Goal: Task Accomplishment & Management: Manage account settings

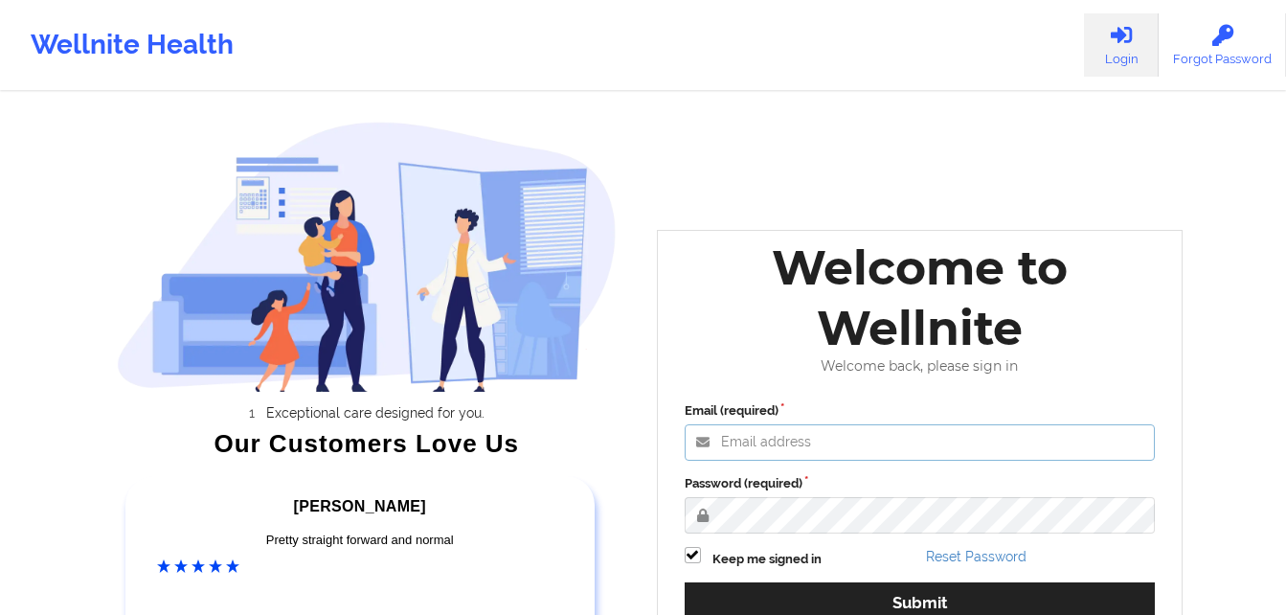
click at [821, 432] on input "Email (required)" at bounding box center [920, 442] width 471 height 36
type input "judithzieper@gmail.com"
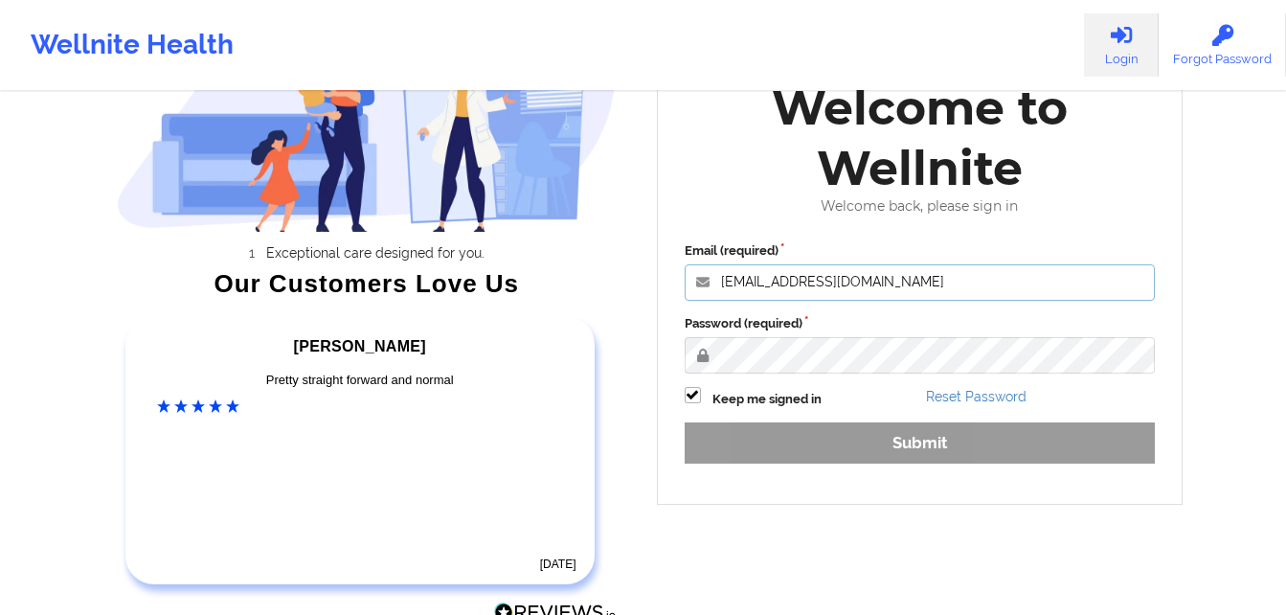
scroll to position [161, 0]
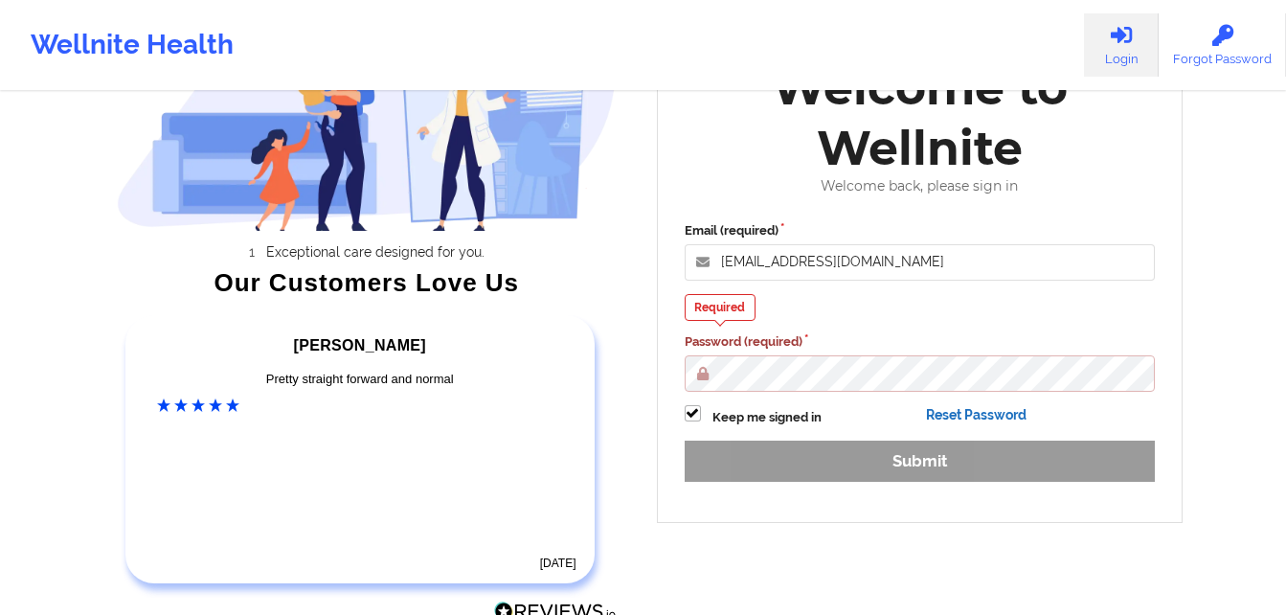
click at [969, 391] on div "Email (required) judithzieper@gmail.com Required Password (required) Keep me si…" at bounding box center [920, 358] width 498 height 301
click at [995, 405] on div "Reset Password" at bounding box center [1040, 416] width 242 height 22
click at [994, 417] on link "Reset Password" at bounding box center [976, 414] width 101 height 15
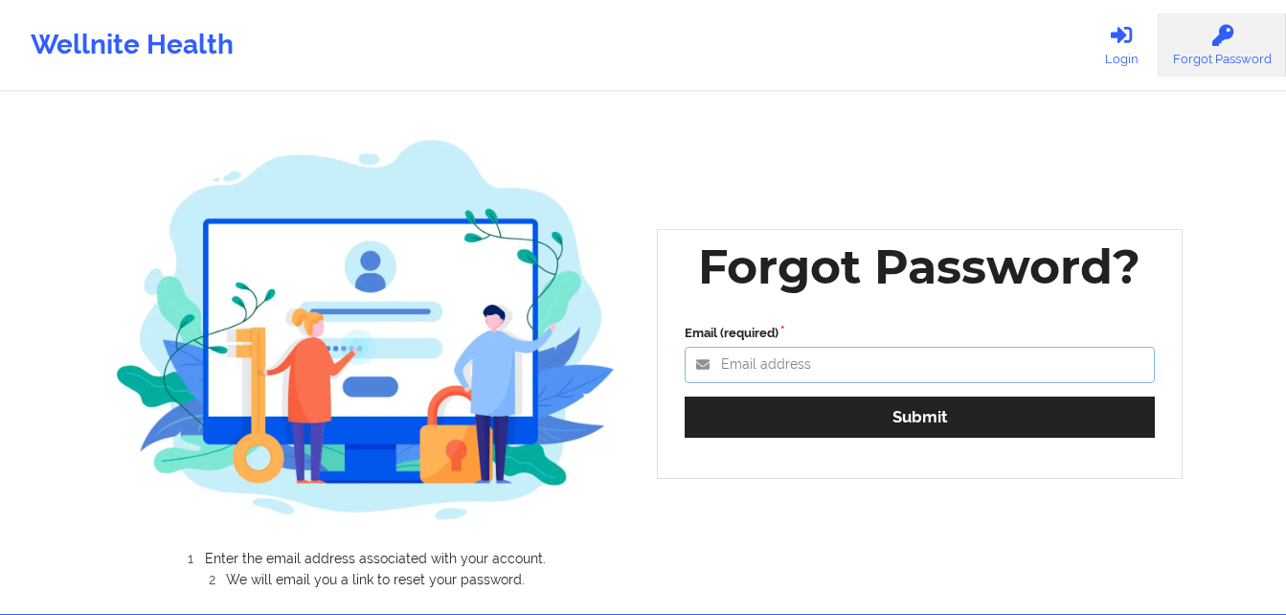
click at [820, 361] on input "Email (required)" at bounding box center [920, 365] width 471 height 36
type input "[EMAIL_ADDRESS][DOMAIN_NAME]"
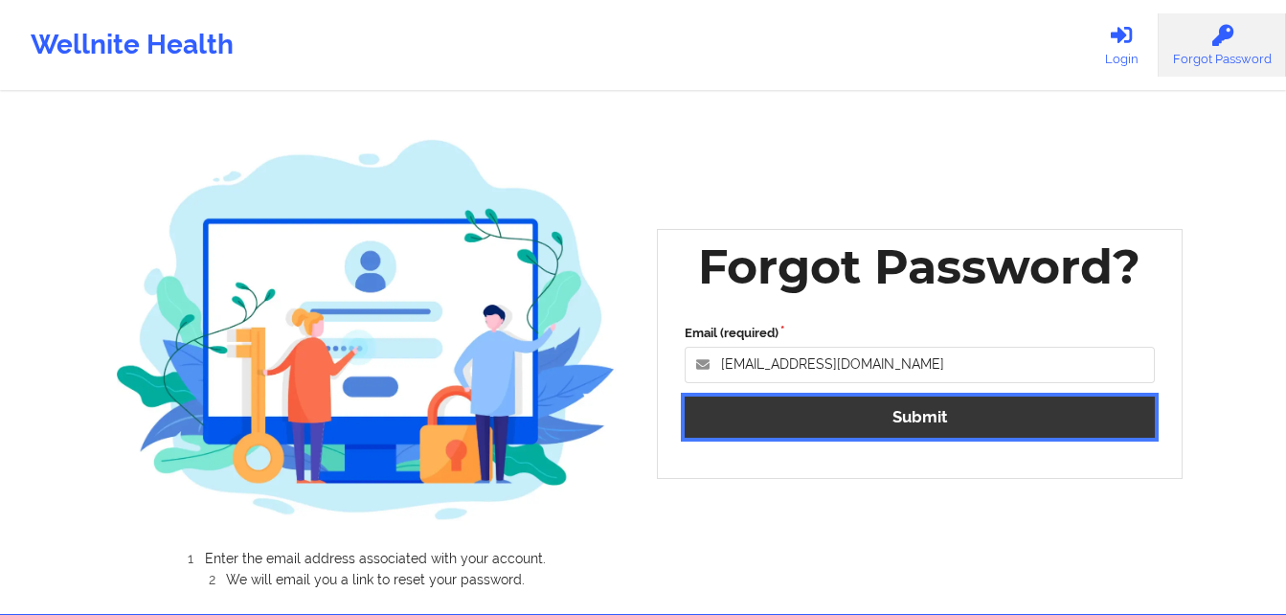
click at [908, 435] on button "Submit" at bounding box center [920, 416] width 471 height 41
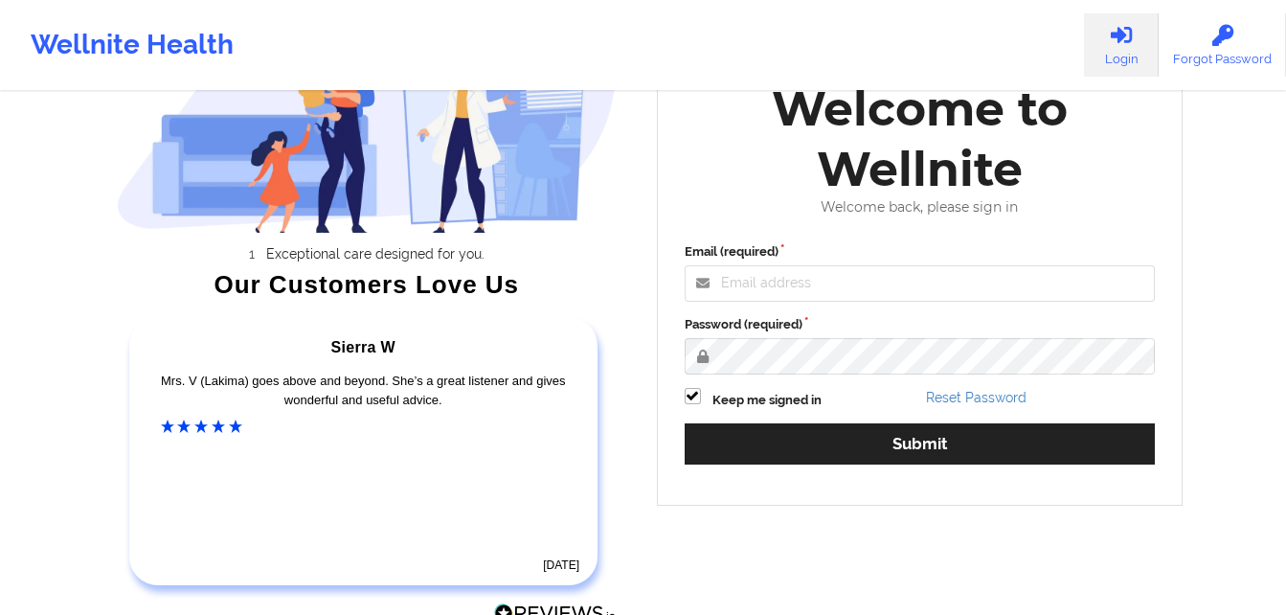
scroll to position [164, 0]
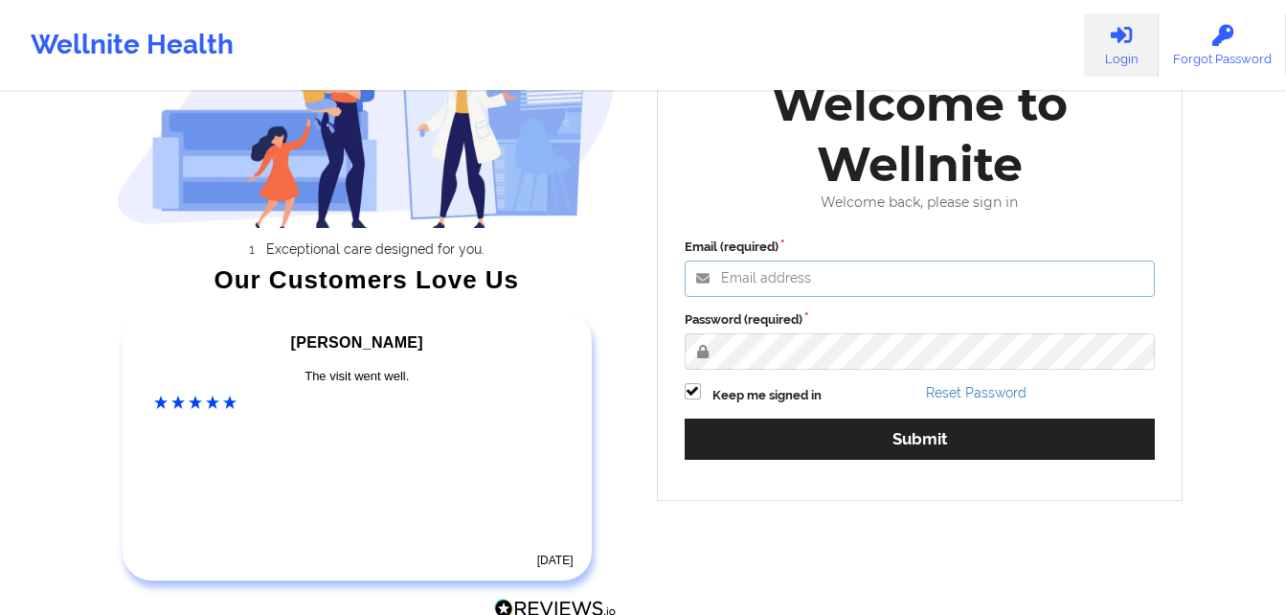
click at [837, 281] on input "Email (required)" at bounding box center [920, 278] width 471 height 36
type input "[EMAIL_ADDRESS][DOMAIN_NAME]"
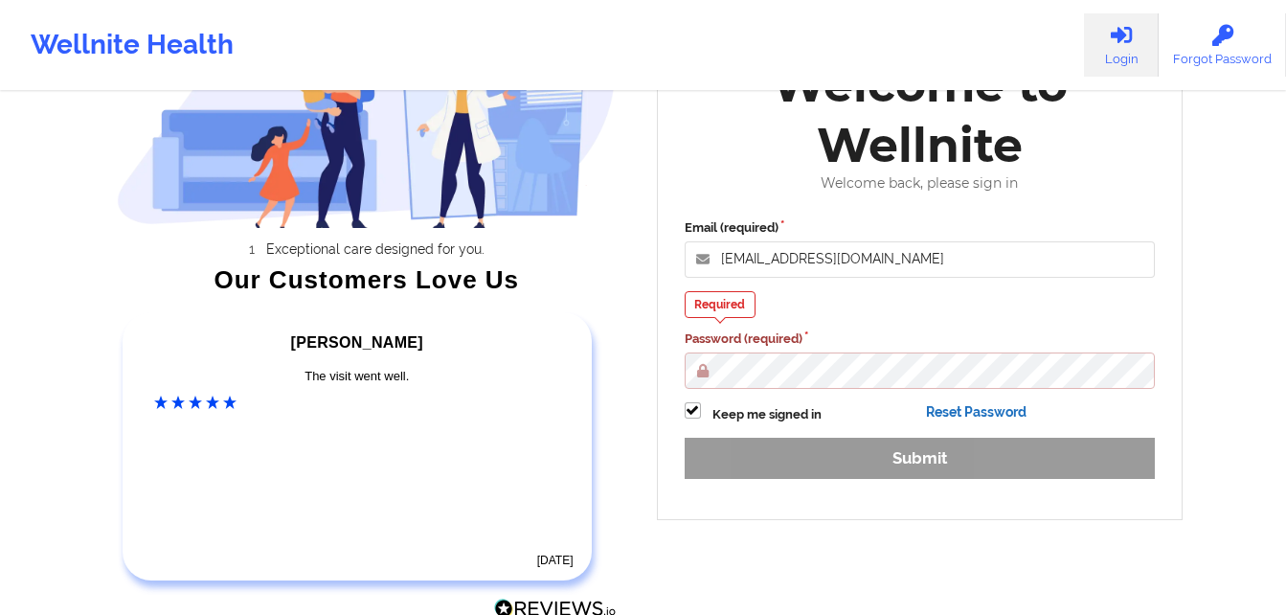
click at [963, 386] on div "Email (required) judithzieper@gmail.com Required Password (required) Keep me si…" at bounding box center [920, 355] width 498 height 301
click at [964, 405] on link "Reset Password" at bounding box center [976, 411] width 101 height 15
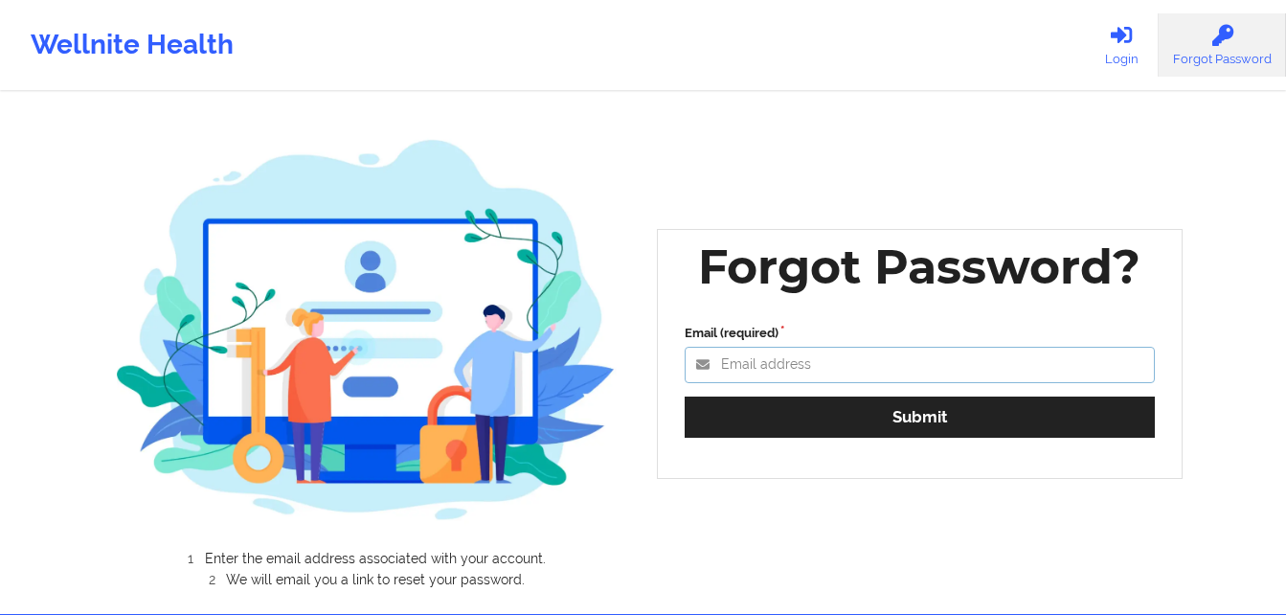
click at [868, 366] on input "Email (required)" at bounding box center [920, 365] width 471 height 36
type input "[EMAIL_ADDRESS][DOMAIN_NAME]"
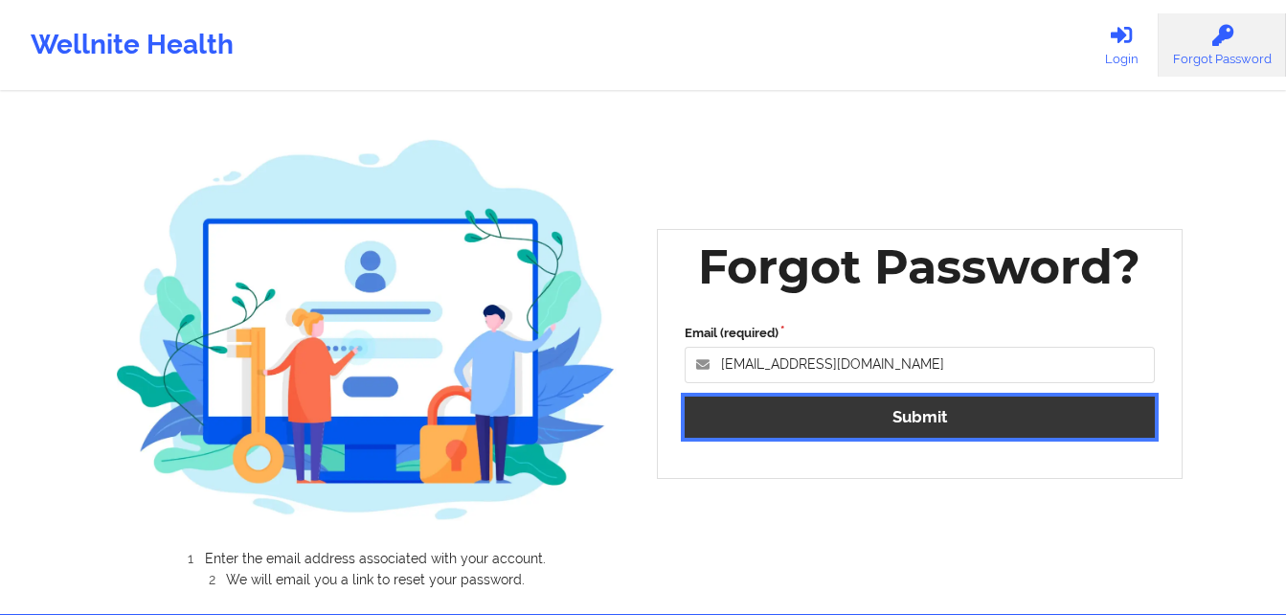
click at [935, 415] on button "Submit" at bounding box center [920, 416] width 471 height 41
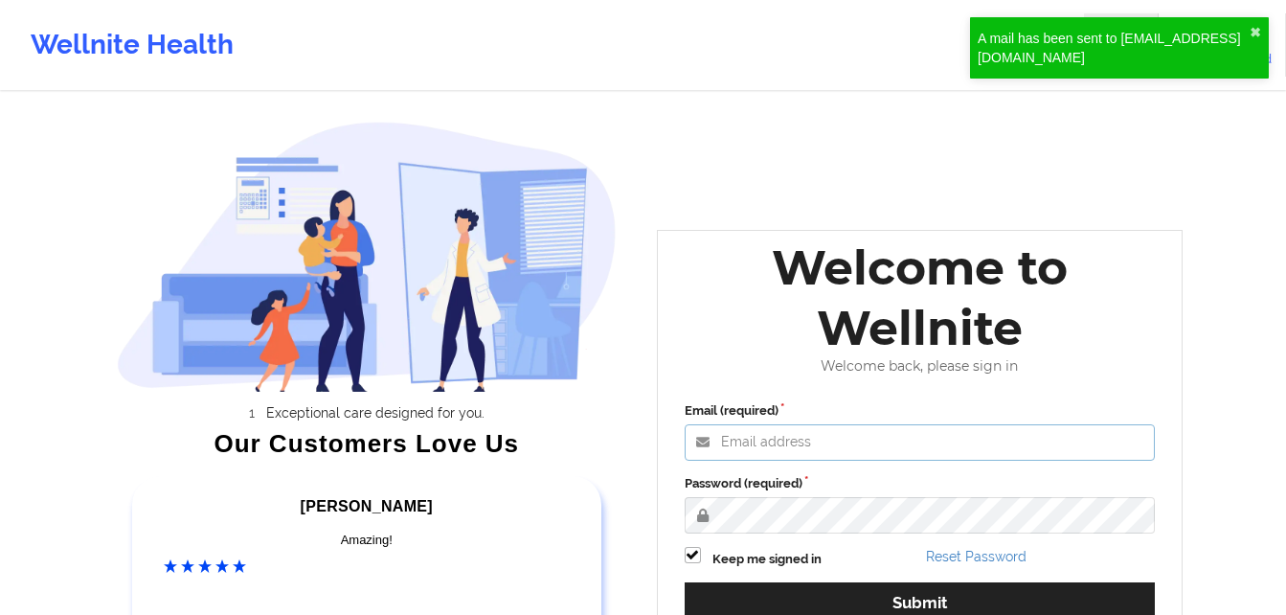
click at [912, 445] on input "Email (required)" at bounding box center [920, 442] width 471 height 36
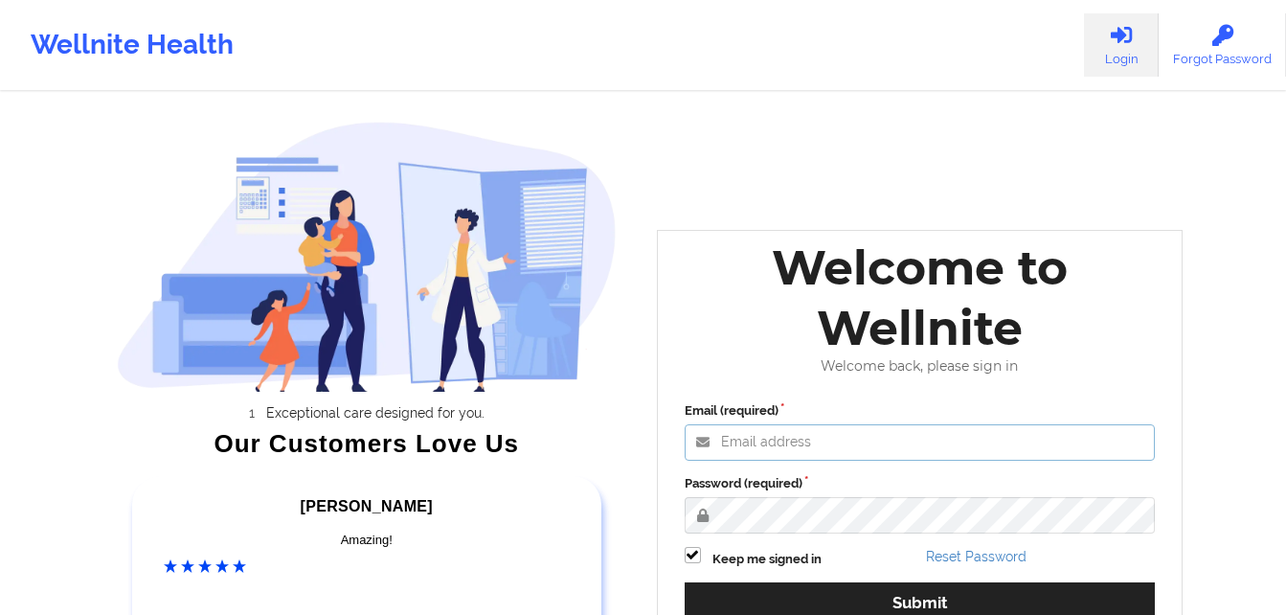
type input "[EMAIL_ADDRESS][DOMAIN_NAME]"
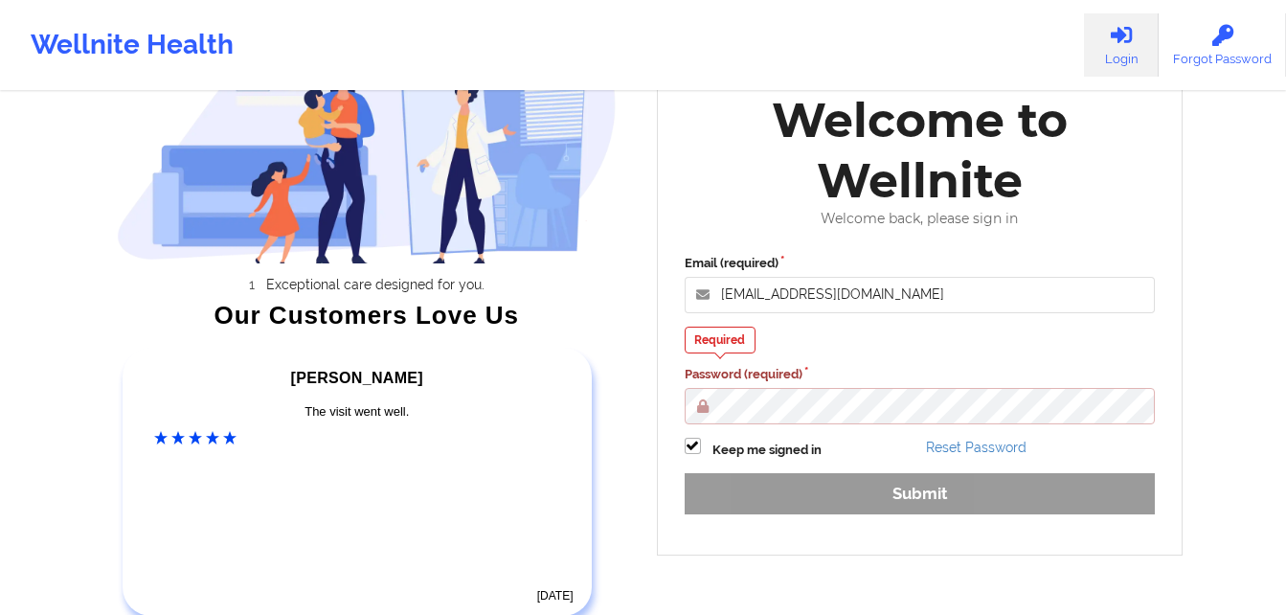
scroll to position [128, 0]
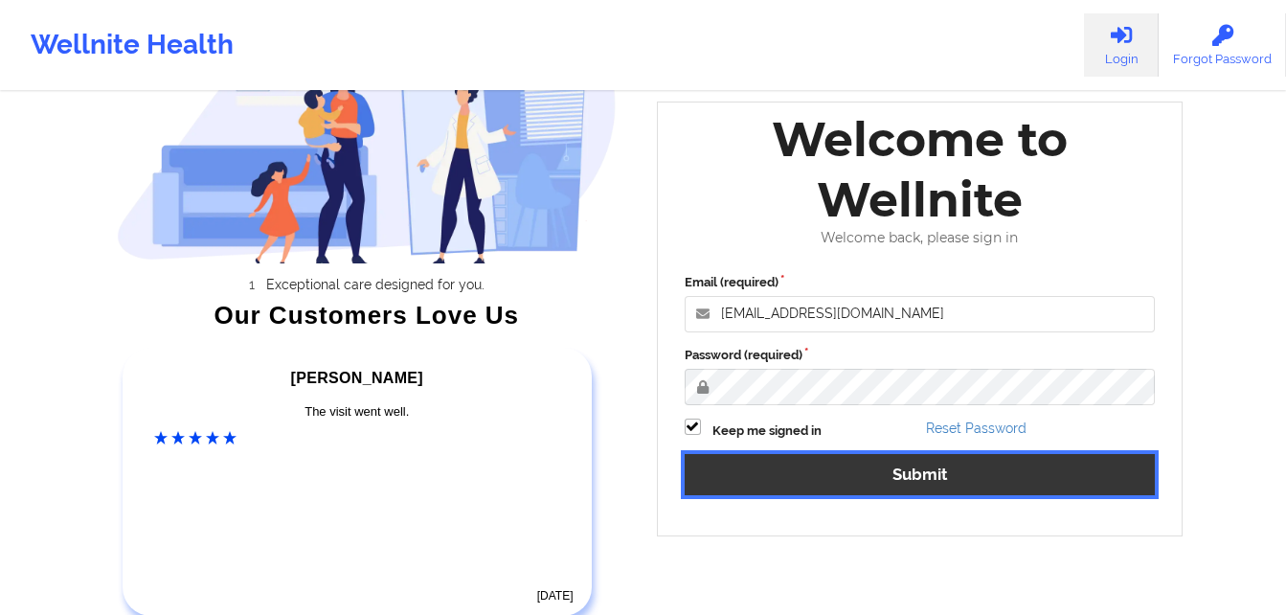
click at [1041, 463] on button "Submit" at bounding box center [920, 474] width 471 height 41
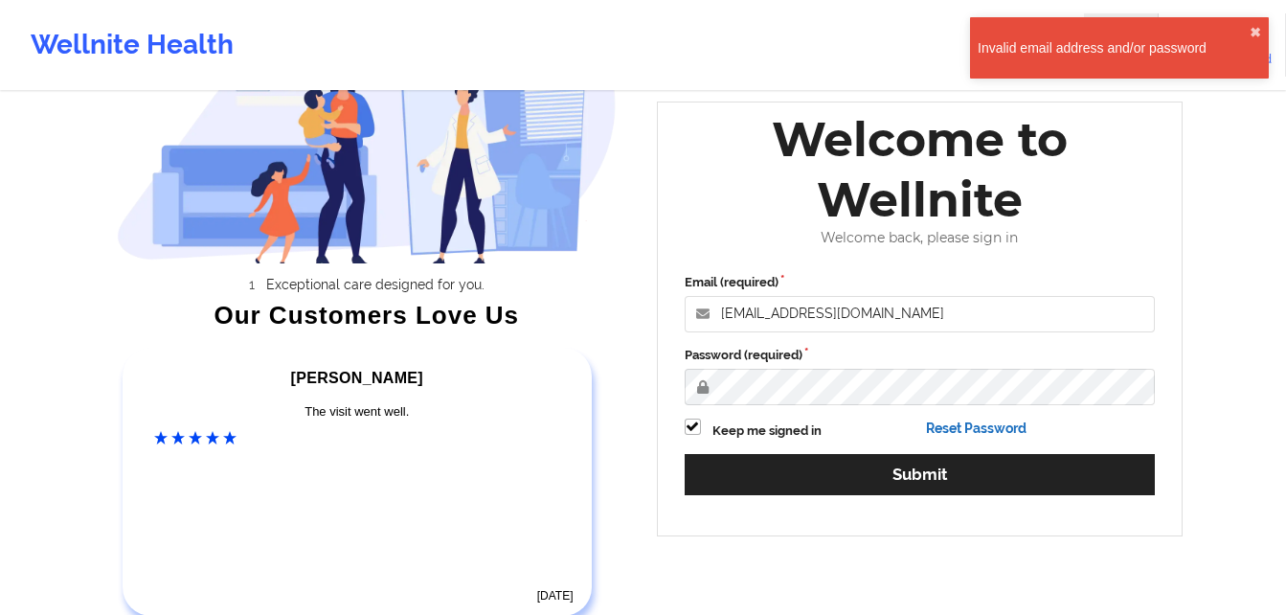
click at [991, 428] on link "Reset Password" at bounding box center [976, 427] width 101 height 15
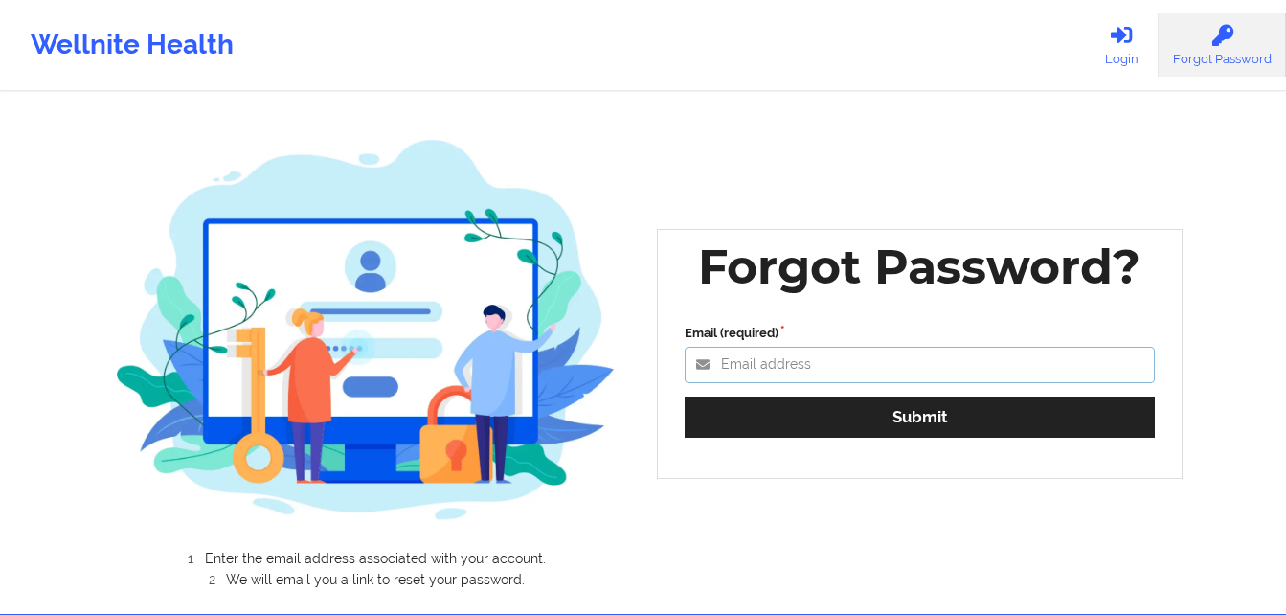
click at [833, 363] on input "Email (required)" at bounding box center [920, 365] width 471 height 36
type input "[EMAIL_ADDRESS][DOMAIN_NAME]"
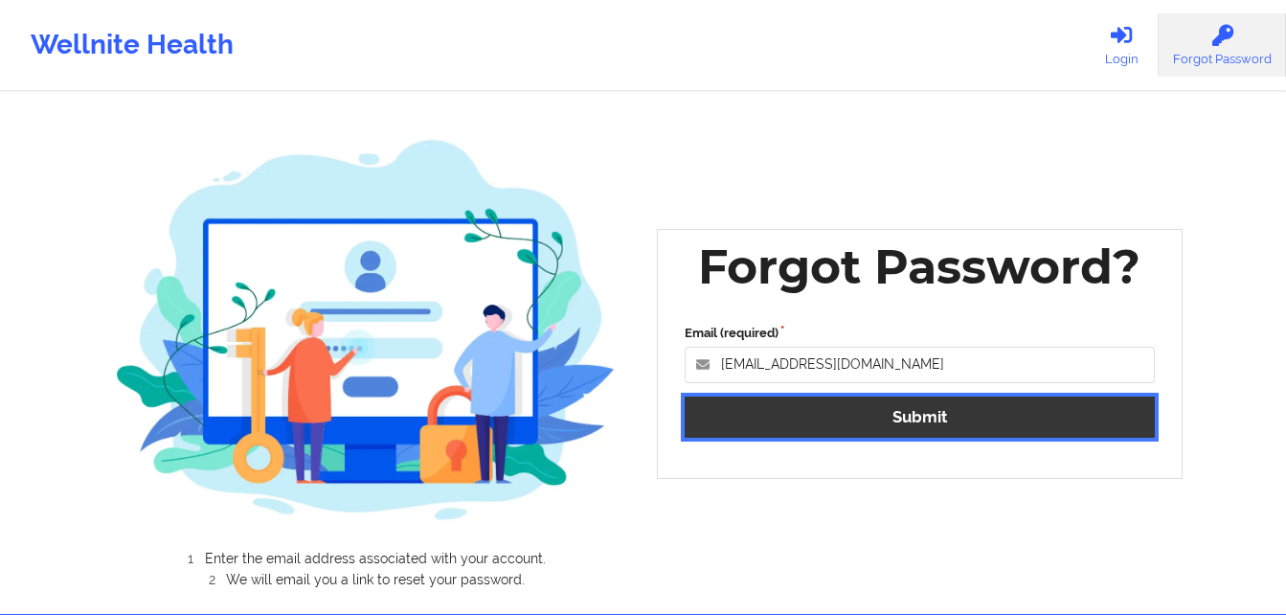
click at [826, 417] on button "Submit" at bounding box center [920, 416] width 471 height 41
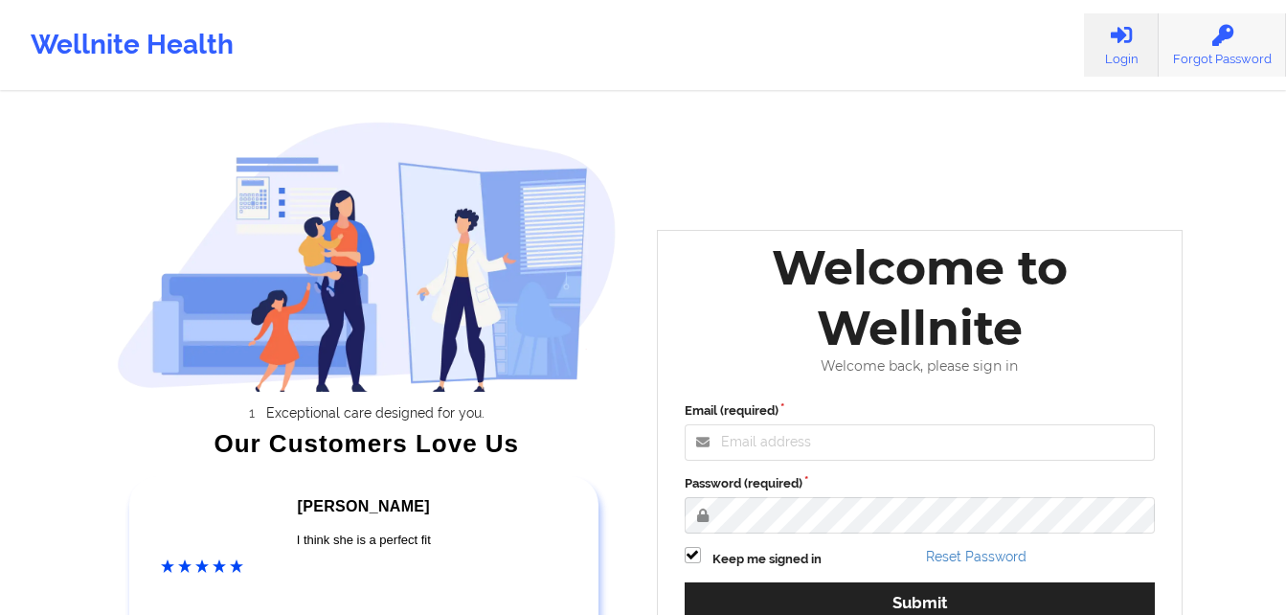
click at [1224, 26] on icon at bounding box center [1222, 35] width 25 height 21
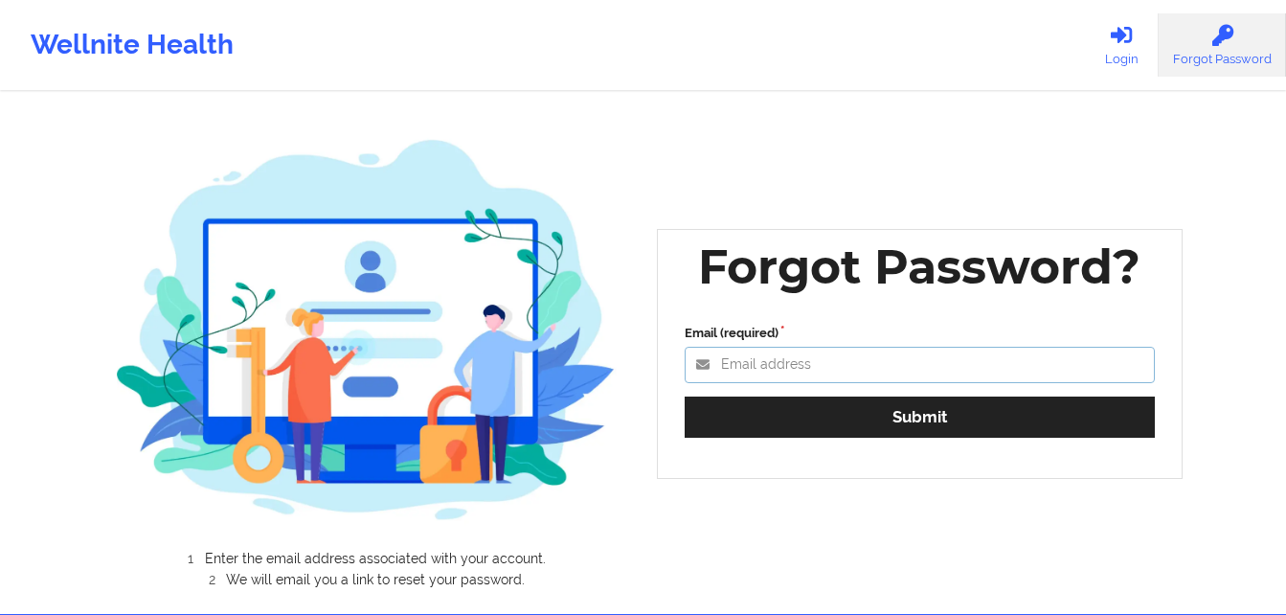
click at [1005, 363] on input "Email (required)" at bounding box center [920, 365] width 471 height 36
type input "[EMAIL_ADDRESS][DOMAIN_NAME]"
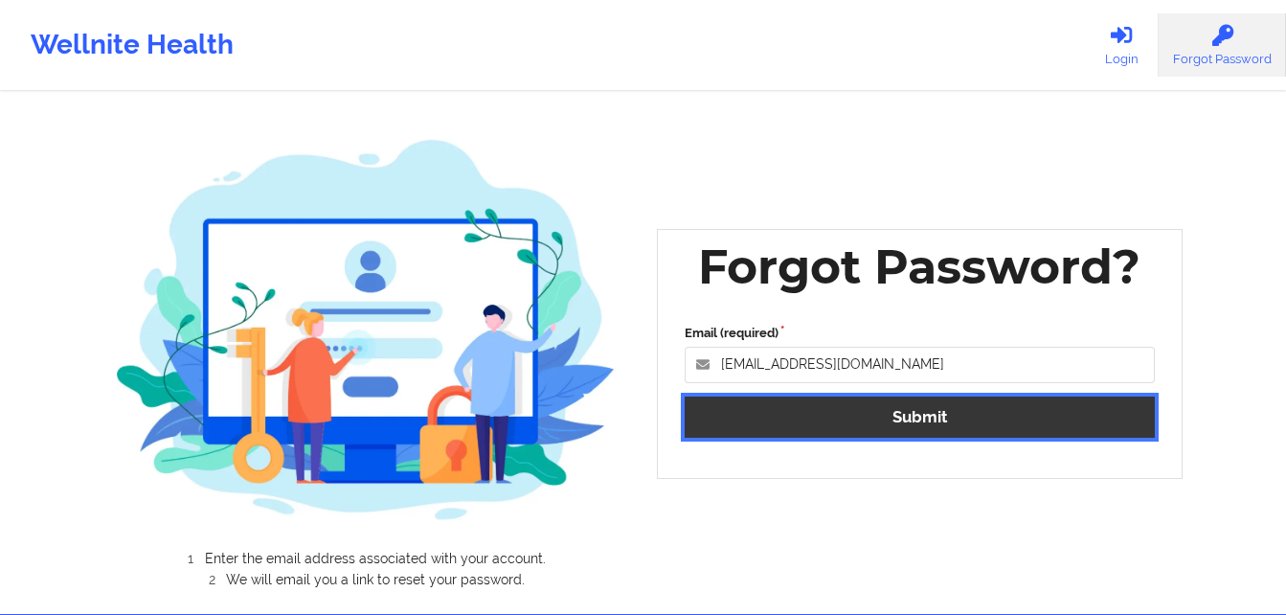
click at [929, 420] on button "Submit" at bounding box center [920, 416] width 471 height 41
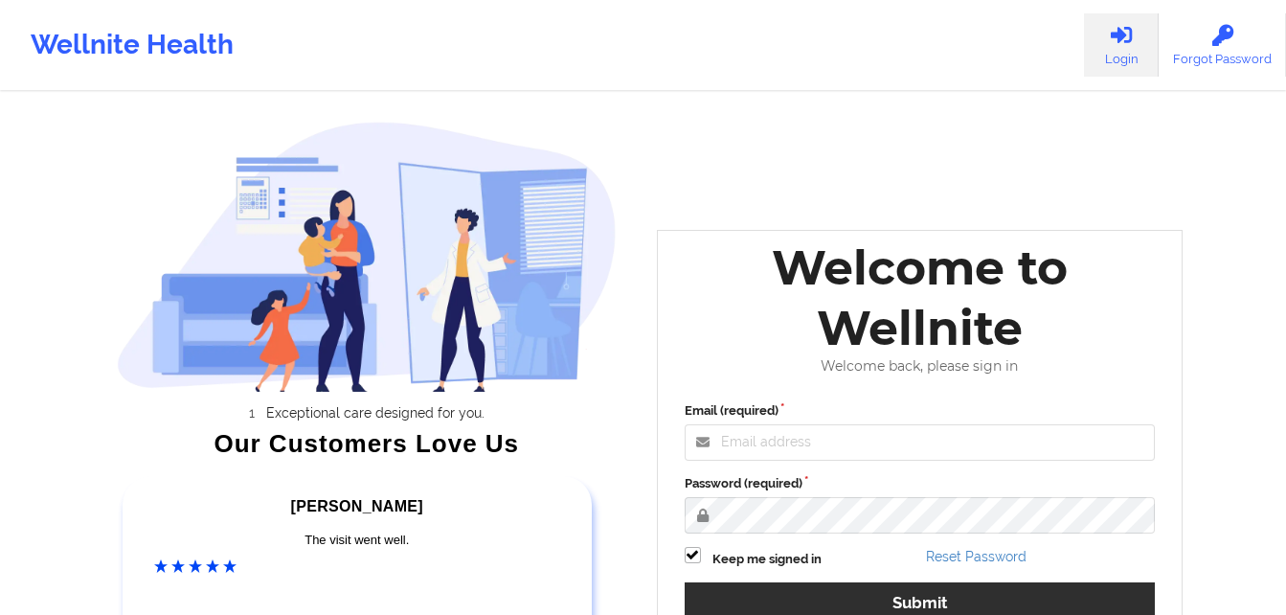
scroll to position [251, 0]
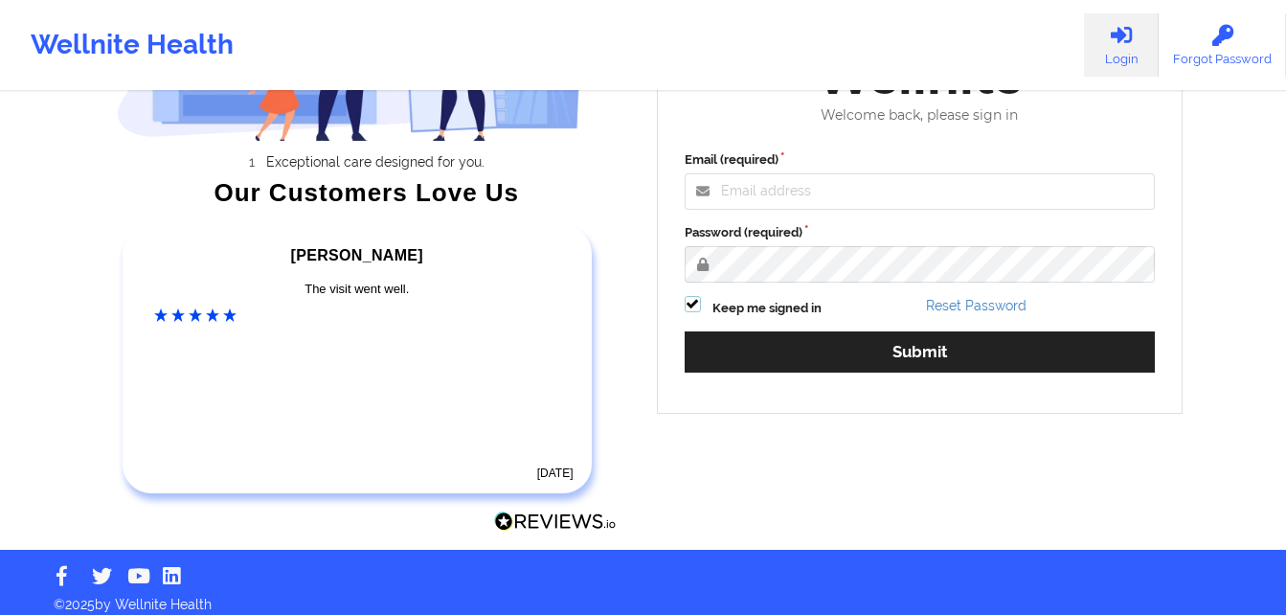
click at [692, 296] on label at bounding box center [693, 296] width 16 height 0
click at [692, 304] on input "Keep me signed in" at bounding box center [693, 304] width 16 height 16
checkbox input "false"
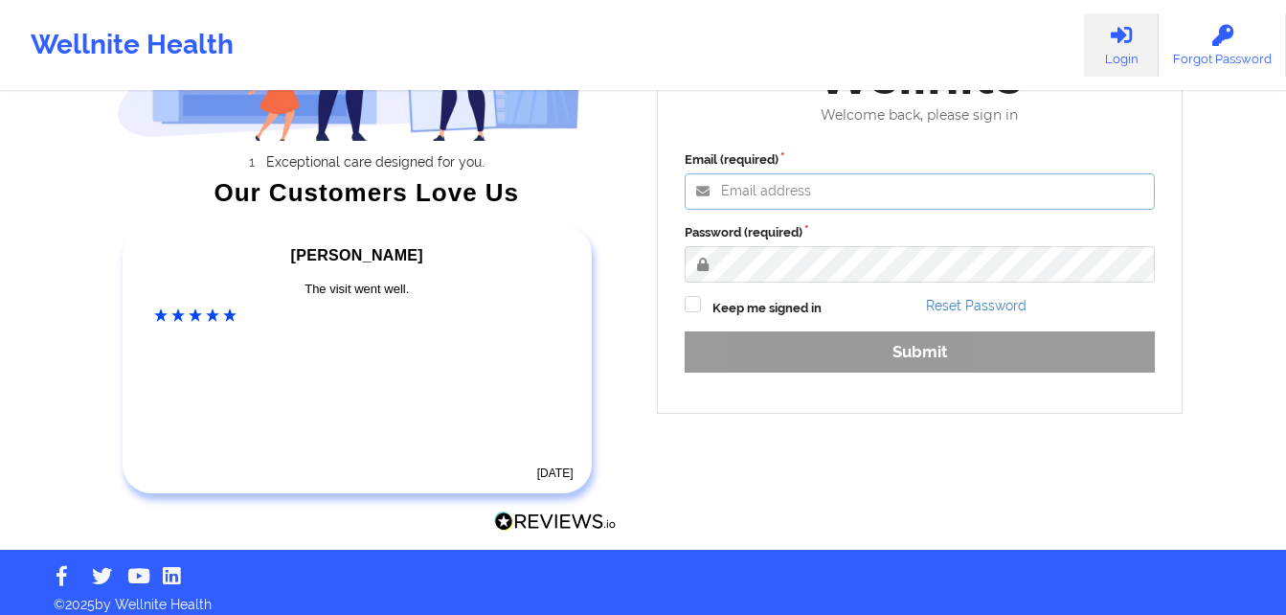
click at [869, 192] on input "Email (required)" at bounding box center [920, 191] width 471 height 36
type input "[EMAIL_ADDRESS][DOMAIN_NAME]"
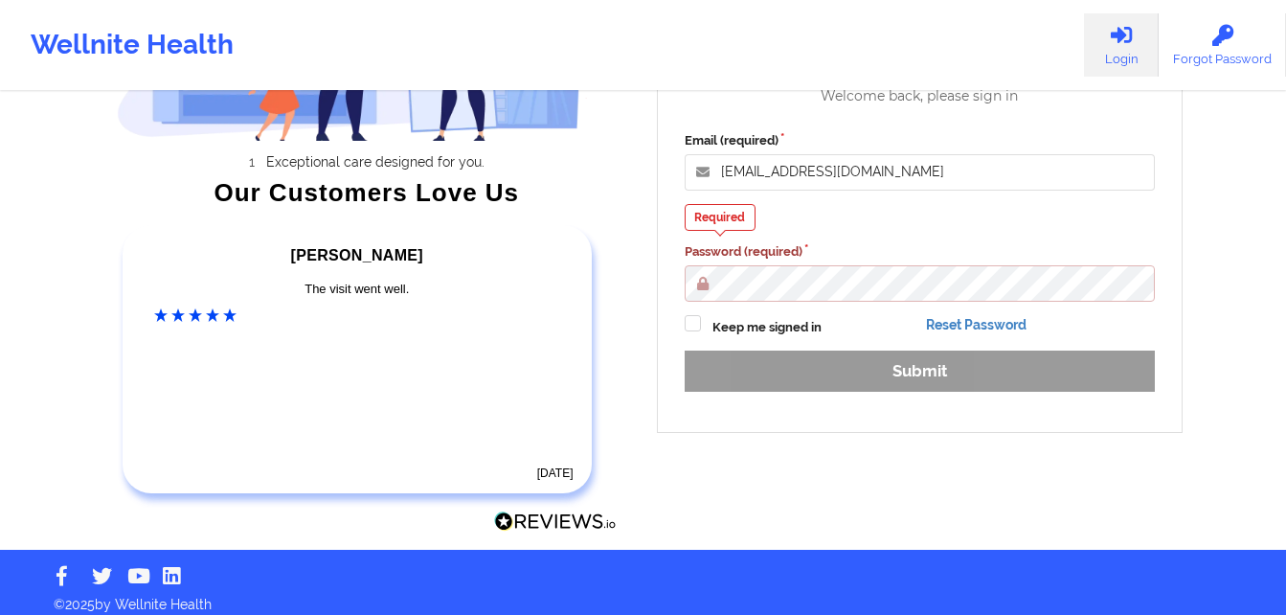
click at [991, 304] on div "Email (required) judithzieper@gmail.com Required Password (required) Keep me si…" at bounding box center [920, 268] width 498 height 301
click at [1211, 20] on link "Forgot Password" at bounding box center [1222, 44] width 127 height 63
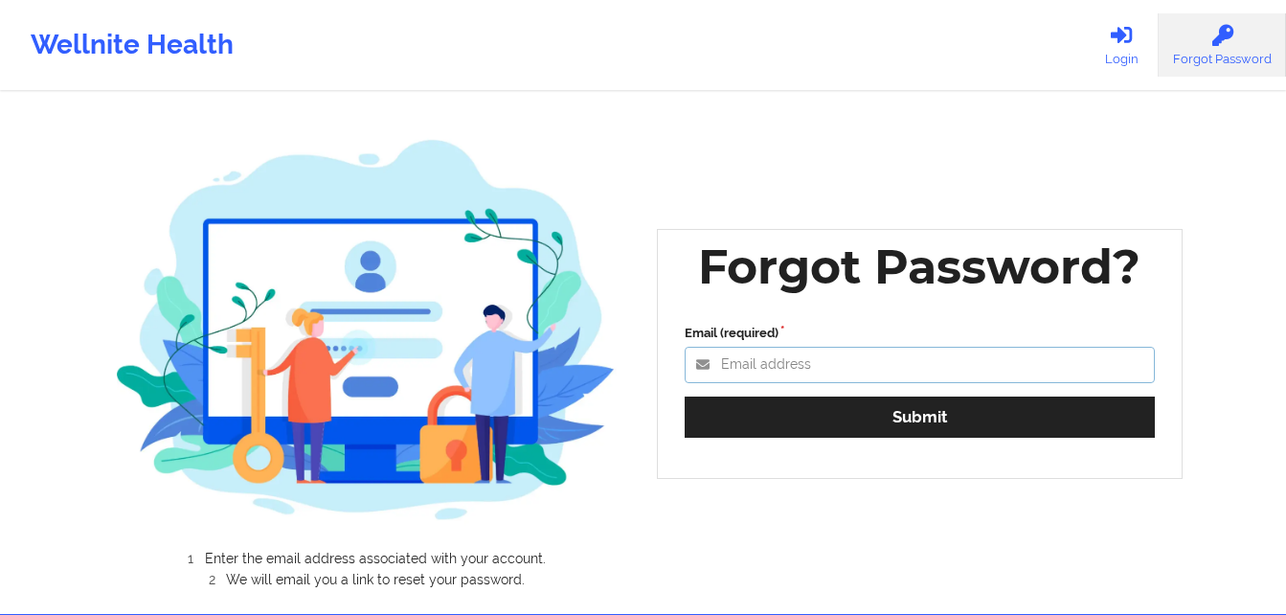
click at [809, 373] on input "Email (required)" at bounding box center [920, 365] width 471 height 36
click at [1122, 35] on icon at bounding box center [1121, 35] width 25 height 21
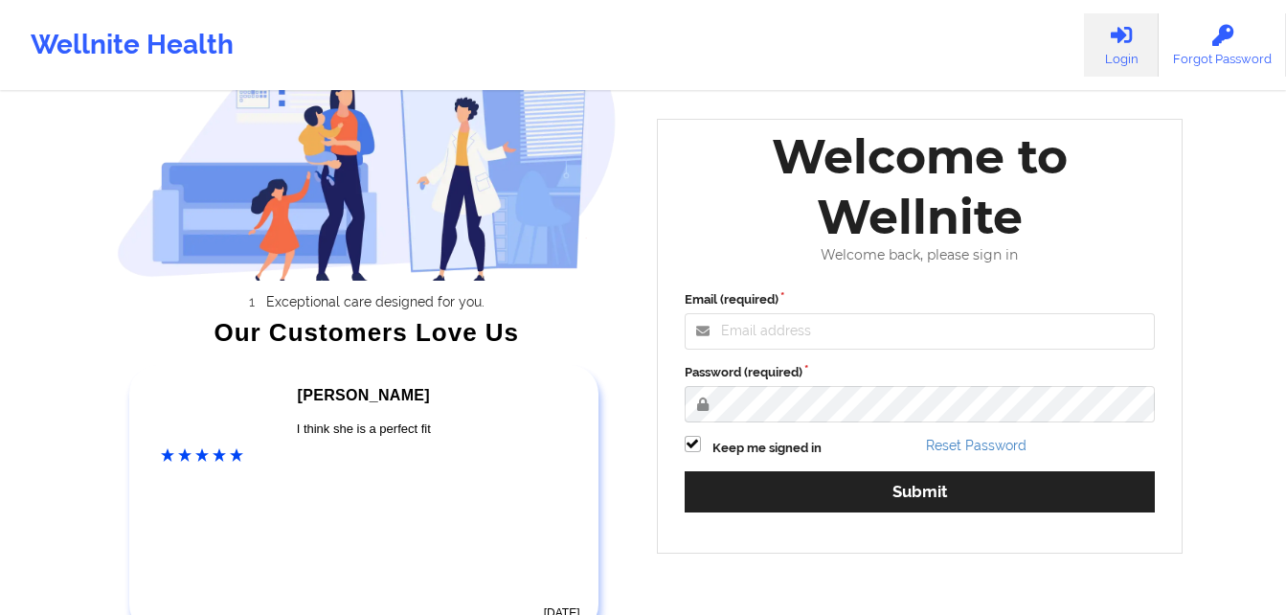
scroll to position [263, 0]
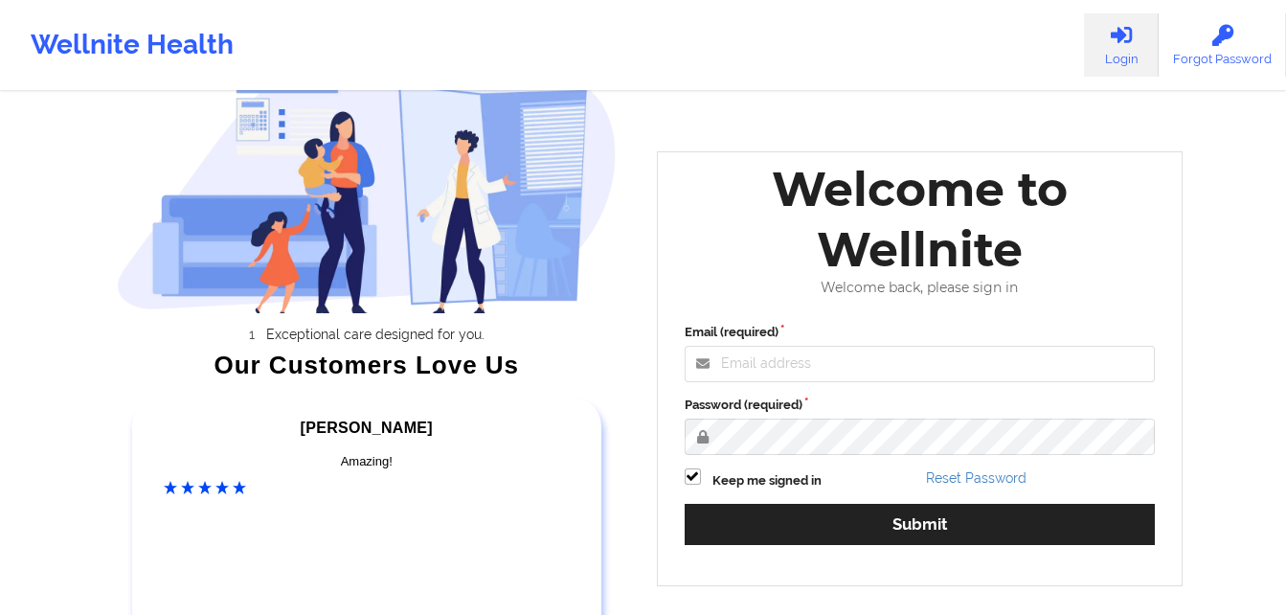
scroll to position [80, 0]
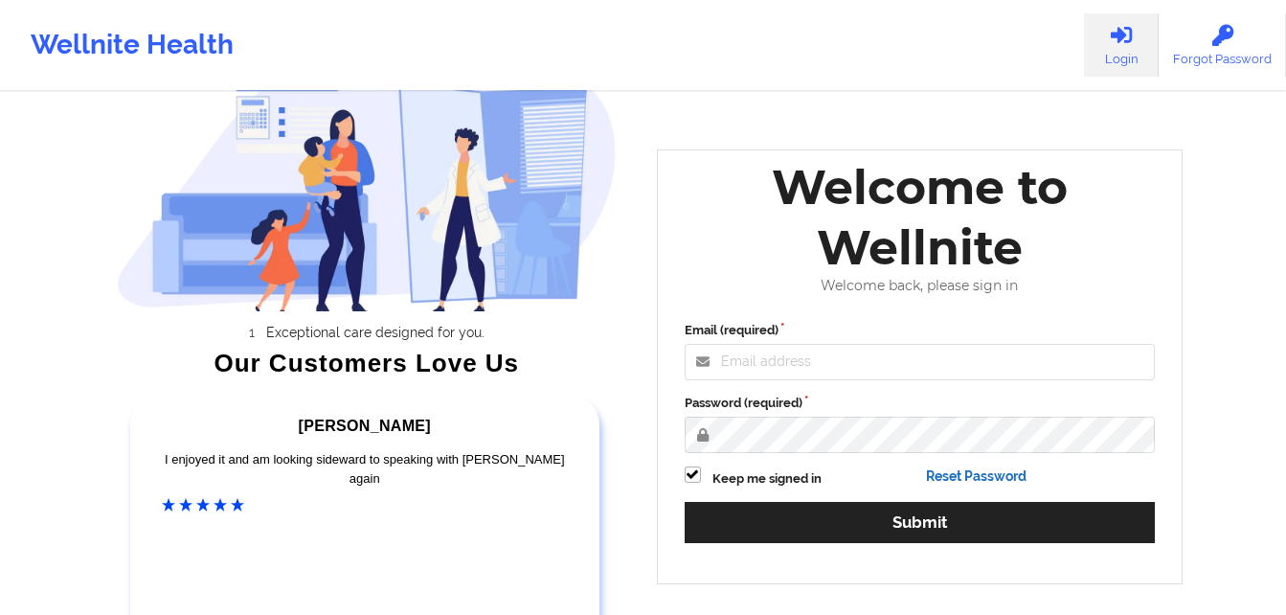
click at [1000, 480] on link "Reset Password" at bounding box center [976, 475] width 101 height 15
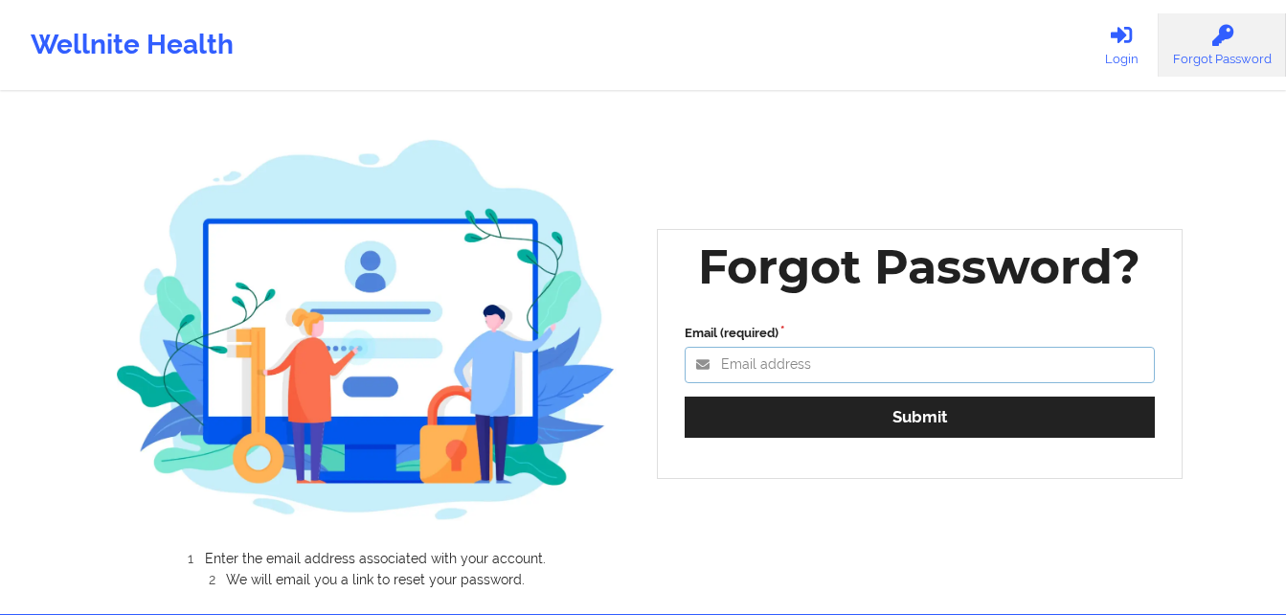
click at [782, 367] on input "Email (required)" at bounding box center [920, 365] width 471 height 36
type input "[EMAIL_ADDRESS][DOMAIN_NAME]"
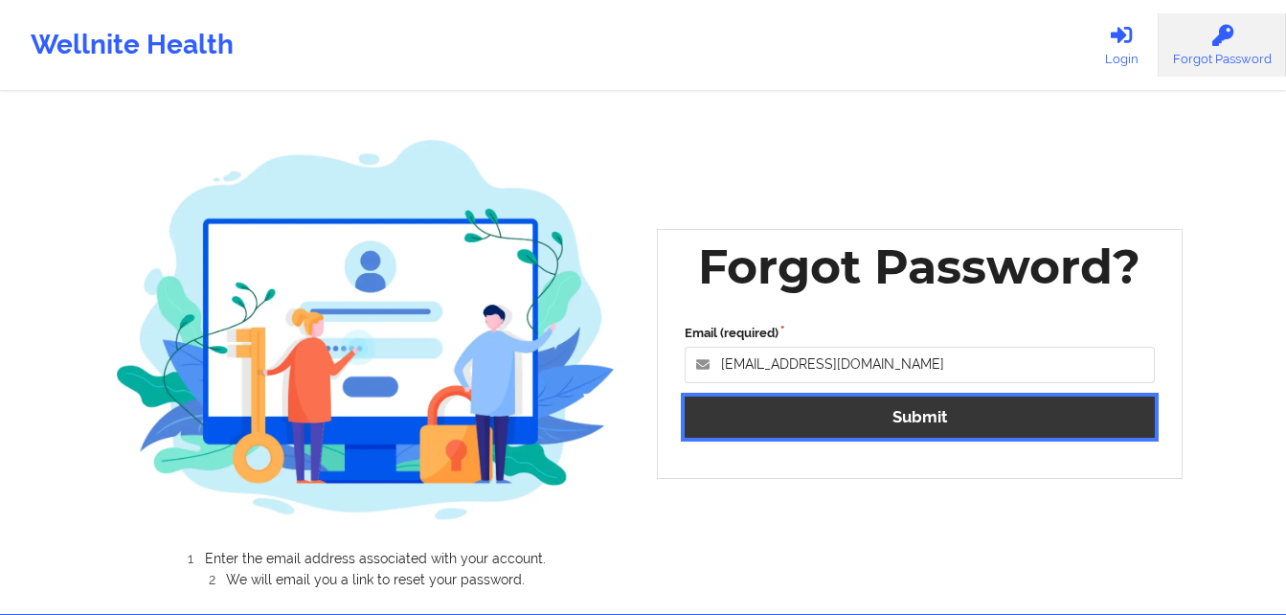
click at [844, 417] on button "Submit" at bounding box center [920, 416] width 471 height 41
